Goal: Task Accomplishment & Management: Manage account settings

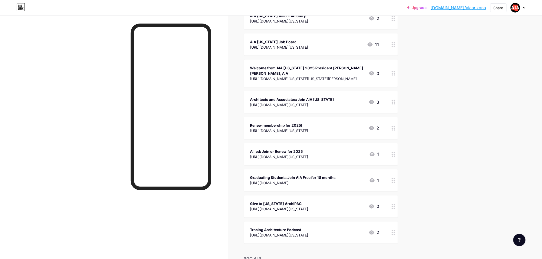
scroll to position [285, 0]
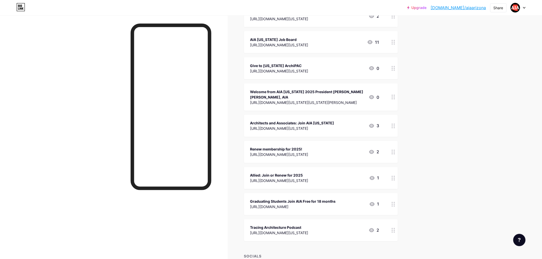
click at [288, 68] on div "[URL][DOMAIN_NAME][US_STATE]" at bounding box center [279, 70] width 58 height 5
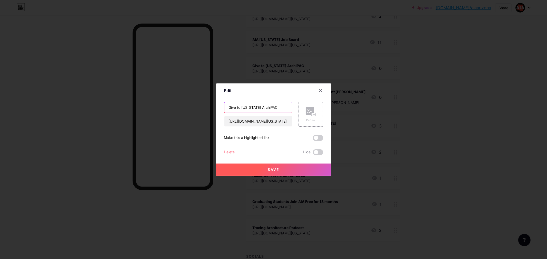
drag, startPoint x: 239, startPoint y: 106, endPoint x: 219, endPoint y: 109, distance: 19.9
click at [219, 109] on div "Edit Content YouTube Play YouTube video without leaving your page. ADD Vimeo Pl…" at bounding box center [273, 130] width 115 height 93
click at [247, 106] on input "AIA [US_STATE] ArchiPAC" at bounding box center [258, 108] width 68 height 10
drag, startPoint x: 285, startPoint y: 107, endPoint x: 225, endPoint y: 107, distance: 59.5
click at [225, 107] on input "AIA [US_STATE] Advocacy & ArchiPAC" at bounding box center [258, 108] width 68 height 10
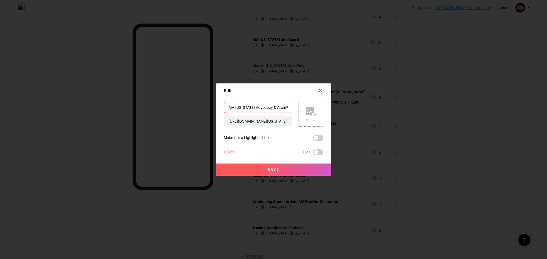
type input "AIA [US_STATE] Advocacy & ArchiPAC"
click at [273, 171] on span "Save" at bounding box center [274, 170] width 12 height 4
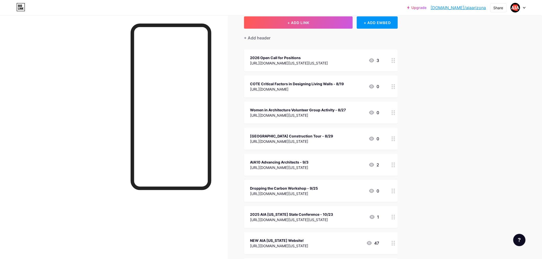
scroll to position [28, 0]
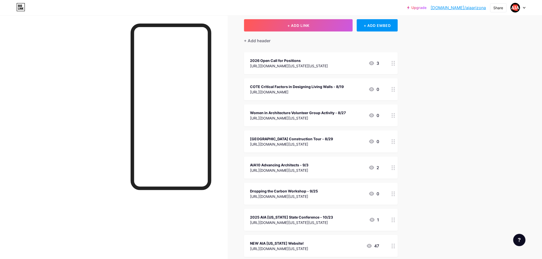
click at [524, 8] on icon at bounding box center [524, 8] width 3 height 2
click at [499, 74] on li "Logout" at bounding box center [494, 72] width 64 height 14
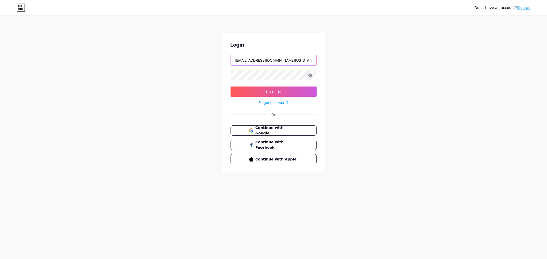
click at [290, 61] on input "[EMAIL_ADDRESS][DOMAIN_NAME][US_STATE]" at bounding box center [274, 60] width 86 height 10
type input "[PERSON_NAME][EMAIL_ADDRESS][DOMAIN_NAME][US_STATE]"
click at [282, 92] on button "Log In" at bounding box center [273, 92] width 86 height 10
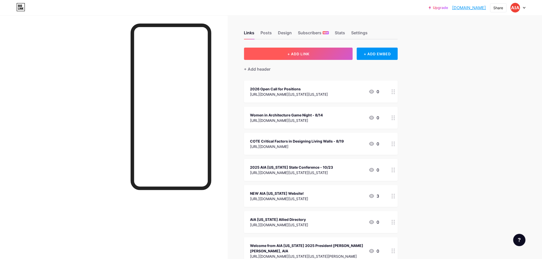
click at [302, 52] on span "+ ADD LINK" at bounding box center [299, 54] width 22 height 4
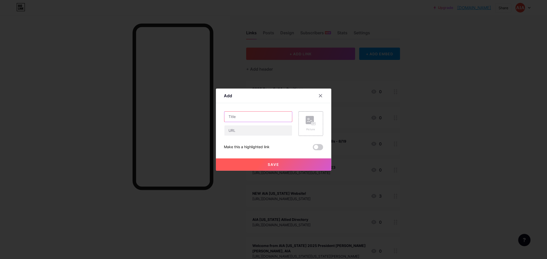
click at [238, 119] on input "text" at bounding box center [258, 117] width 68 height 10
paste input "AIA [US_STATE] Advocacy & ArchiPAC"
type input "AIA [US_STATE] Advocacy & ArchiPAC"
click at [246, 130] on input "text" at bounding box center [258, 131] width 68 height 10
paste input "[URL][DOMAIN_NAME][US_STATE]"
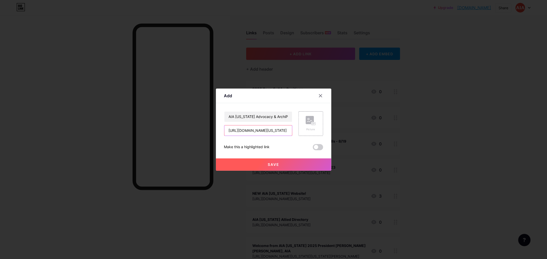
scroll to position [0, 14]
type input "[URL][DOMAIN_NAME][US_STATE]"
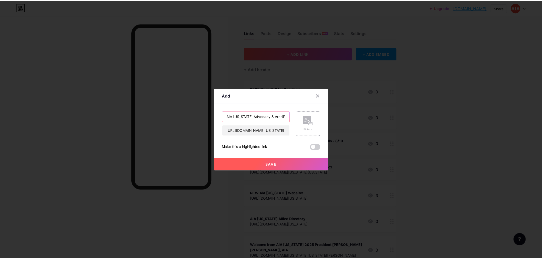
scroll to position [0, 0]
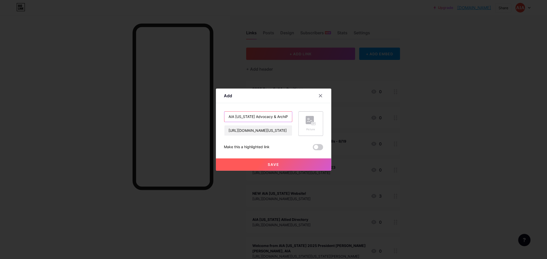
drag, startPoint x: 226, startPoint y: 117, endPoint x: 296, endPoint y: 115, distance: 70.5
click at [296, 115] on div "AIA [US_STATE] Advocacy & ArchiPAC [URL][DOMAIN_NAME][US_STATE] Picture" at bounding box center [273, 124] width 99 height 25
click at [272, 165] on span "Save" at bounding box center [274, 165] width 12 height 4
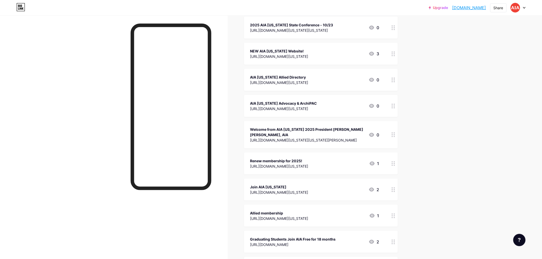
scroll to position [171, 0]
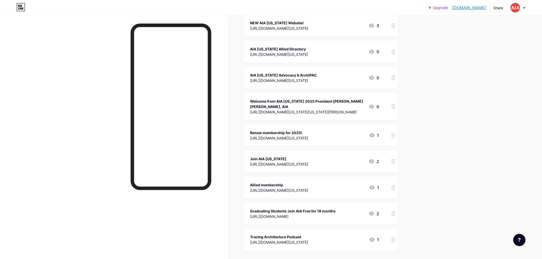
click at [393, 159] on div at bounding box center [393, 162] width 9 height 22
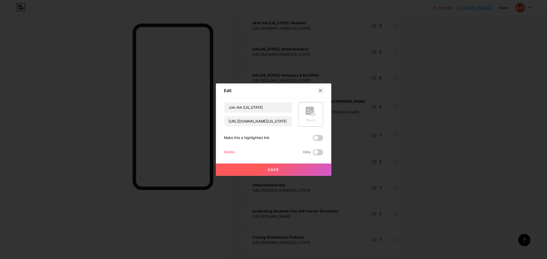
click at [316, 89] on div at bounding box center [320, 90] width 9 height 9
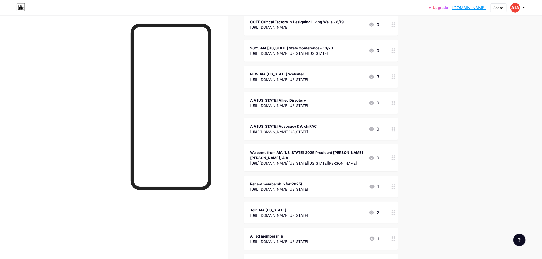
scroll to position [114, 0]
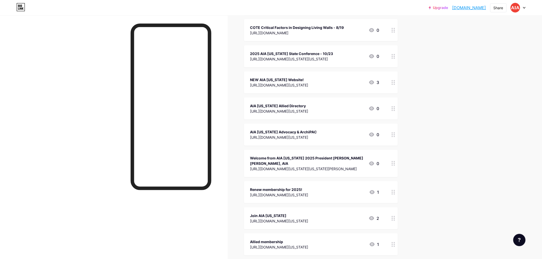
click at [524, 7] on icon at bounding box center [525, 7] width 2 height 1
click at [492, 71] on li "Logout" at bounding box center [494, 72] width 64 height 14
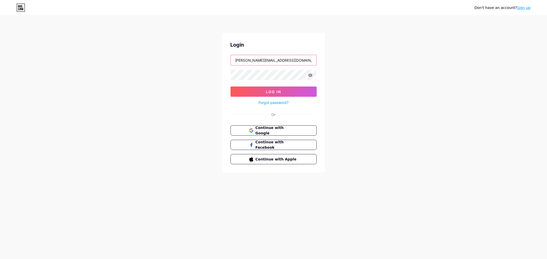
click at [296, 63] on input "[PERSON_NAME][EMAIL_ADDRESS][DOMAIN_NAME][US_STATE]" at bounding box center [274, 60] width 86 height 10
type input "[PERSON_NAME][EMAIL_ADDRESS][DOMAIN_NAME][US_STATE]"
click at [269, 88] on button "Log In" at bounding box center [273, 92] width 86 height 10
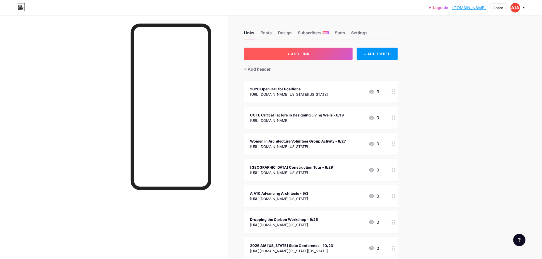
click at [316, 53] on button "+ ADD LINK" at bounding box center [298, 54] width 109 height 12
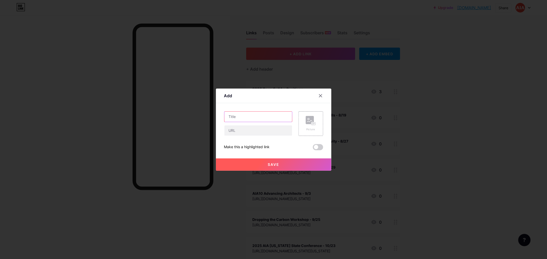
click at [232, 117] on input "text" at bounding box center [258, 117] width 68 height 10
paste input "AIA [US_STATE] Advocacy & ArchiPAC"
type input "AIA [US_STATE] Advocacy & ArchiPAC"
click at [233, 132] on input "text" at bounding box center [258, 131] width 68 height 10
paste input "[URL][DOMAIN_NAME][US_STATE]"
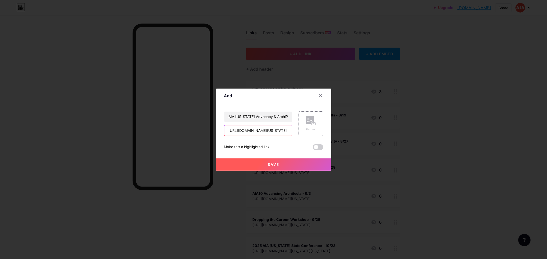
scroll to position [0, 14]
type input "[URL][DOMAIN_NAME][US_STATE]"
click at [276, 163] on span "Save" at bounding box center [274, 165] width 12 height 4
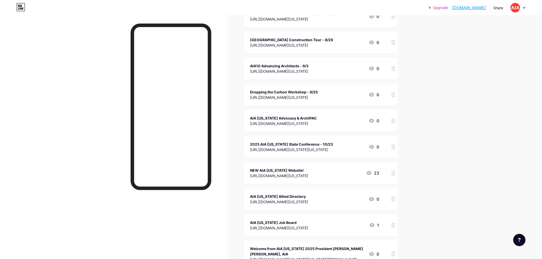
scroll to position [142, 0]
